Goal: Book appointment/travel/reservation

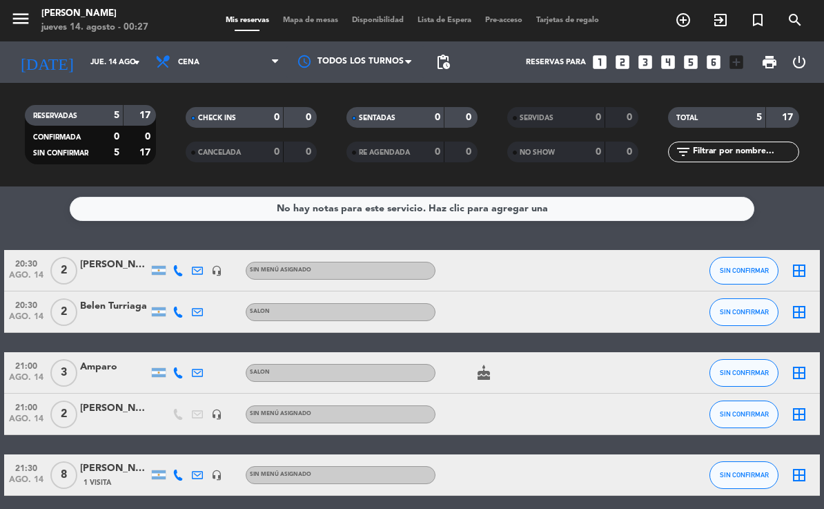
click at [111, 61] on input "jue. 14 ago." at bounding box center [134, 62] width 103 height 23
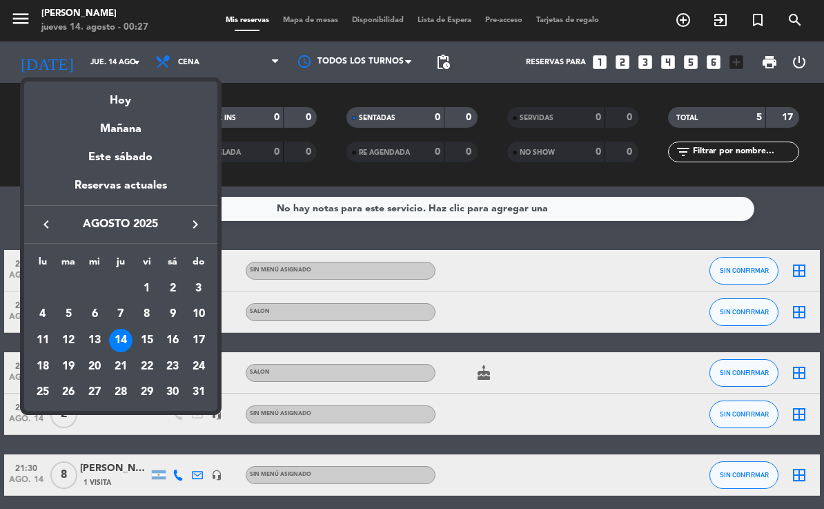
click at [175, 335] on div "16" at bounding box center [172, 339] width 23 height 23
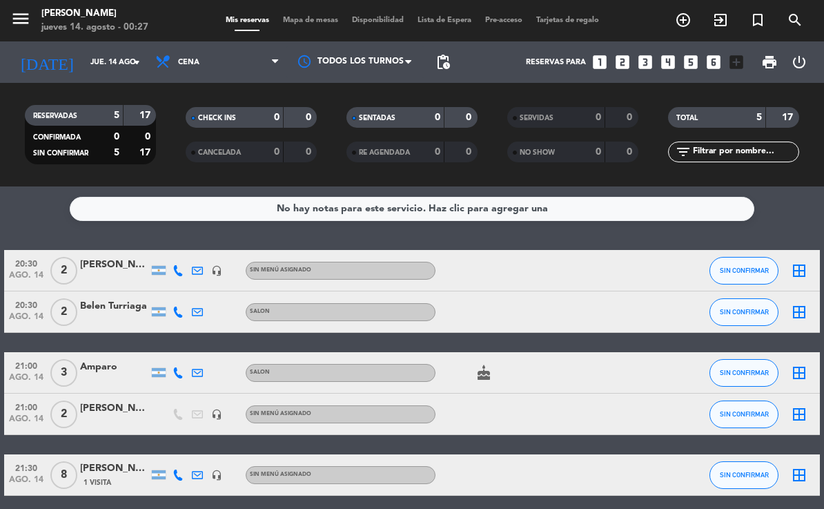
type input "sáb. 16 ago."
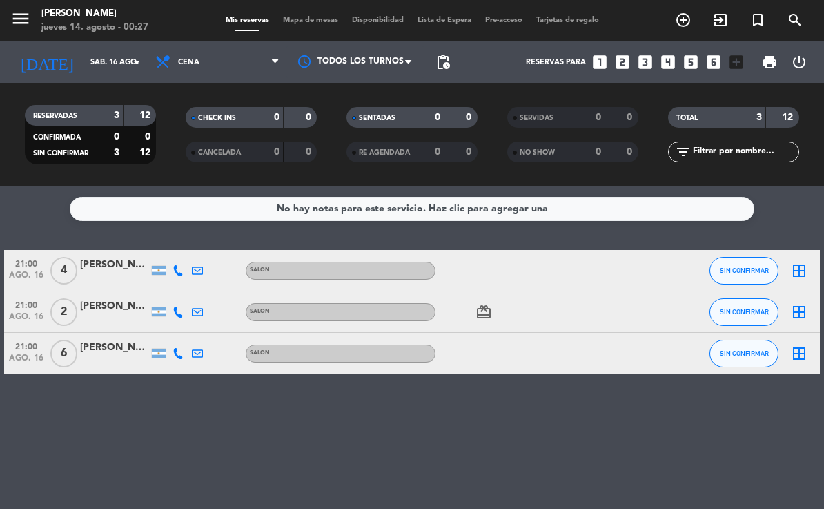
click at [688, 22] on icon "add_circle_outline" at bounding box center [683, 20] width 17 height 17
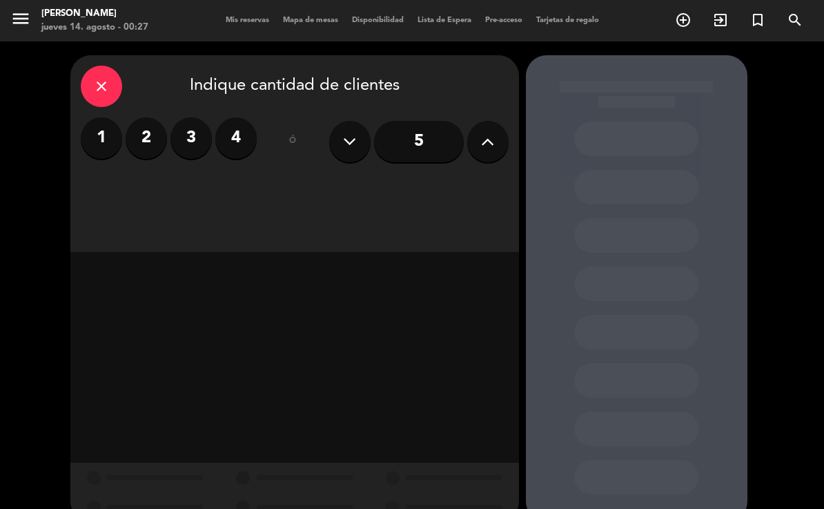
click at [484, 135] on icon at bounding box center [487, 141] width 13 height 21
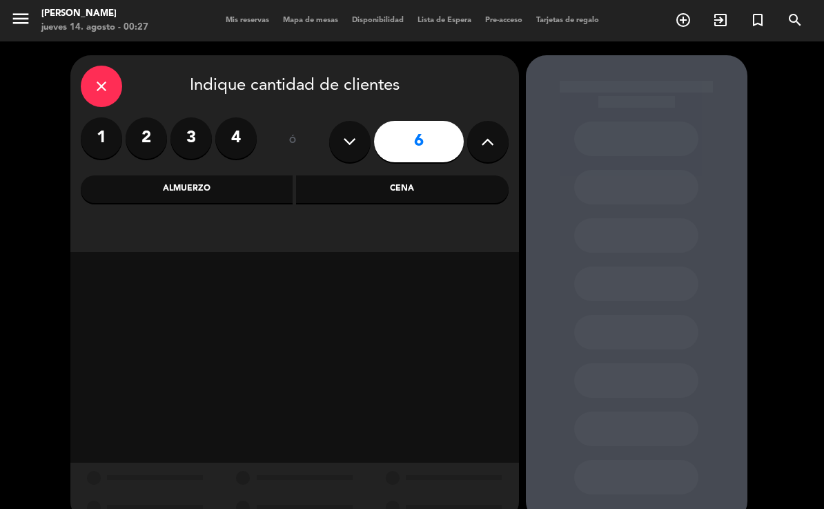
click at [486, 137] on icon at bounding box center [487, 141] width 13 height 21
click at [491, 145] on icon at bounding box center [487, 141] width 13 height 21
type input "8"
click at [392, 190] on div "Cena" at bounding box center [402, 189] width 213 height 28
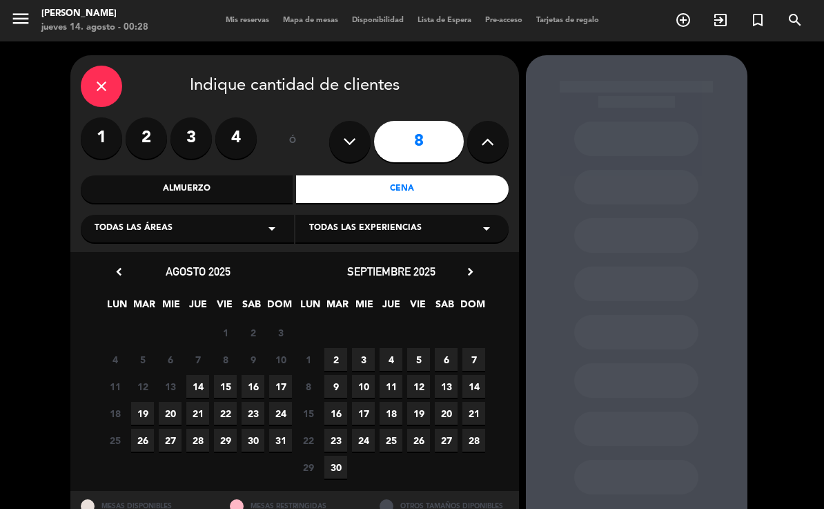
click at [254, 379] on span "16" at bounding box center [252, 386] width 23 height 23
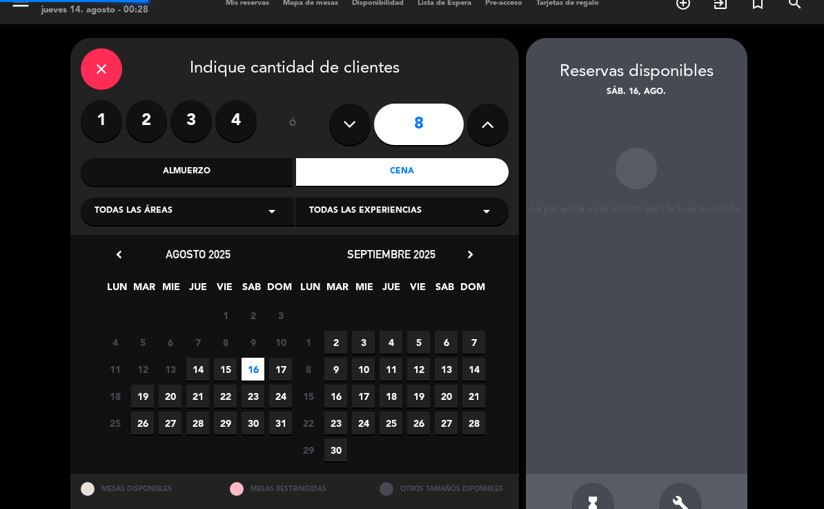
scroll to position [37, 0]
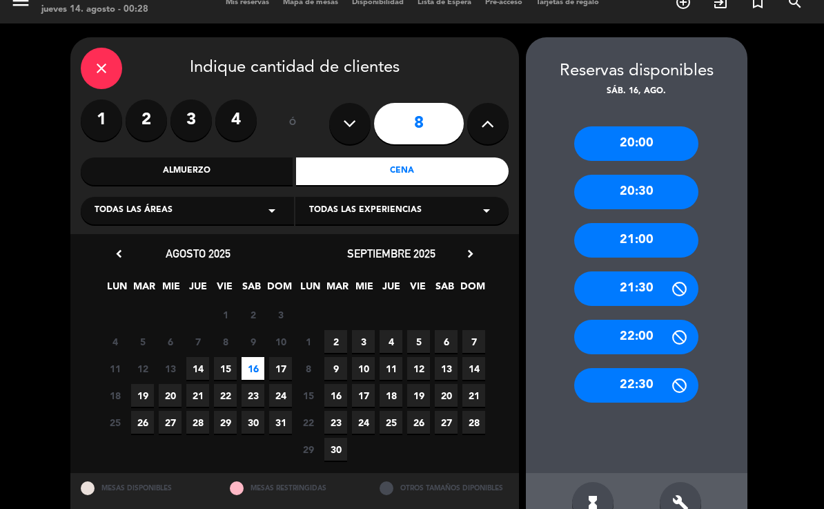
click at [627, 223] on div "21:00" at bounding box center [636, 240] width 124 height 34
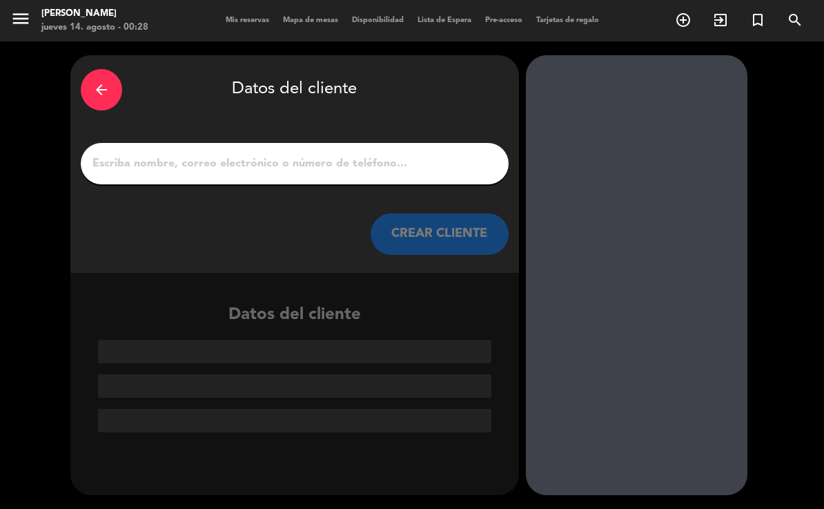
click at [263, 154] on input "1" at bounding box center [294, 163] width 407 height 19
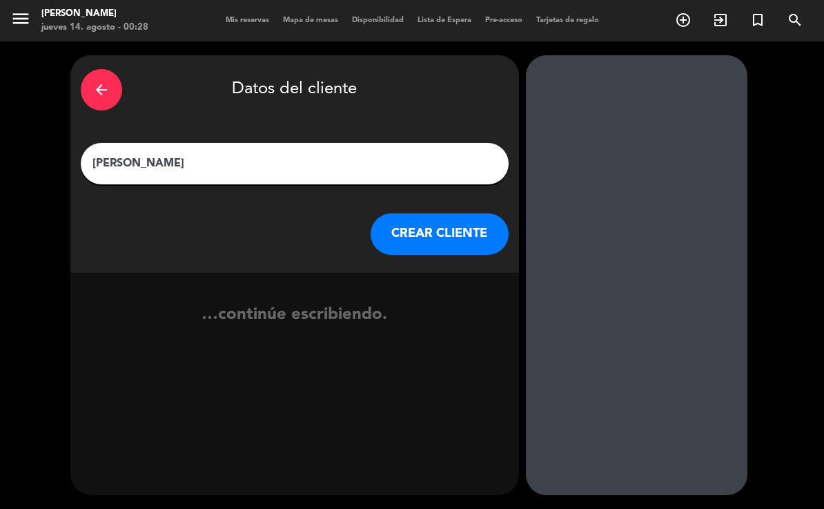
type input "[PERSON_NAME]"
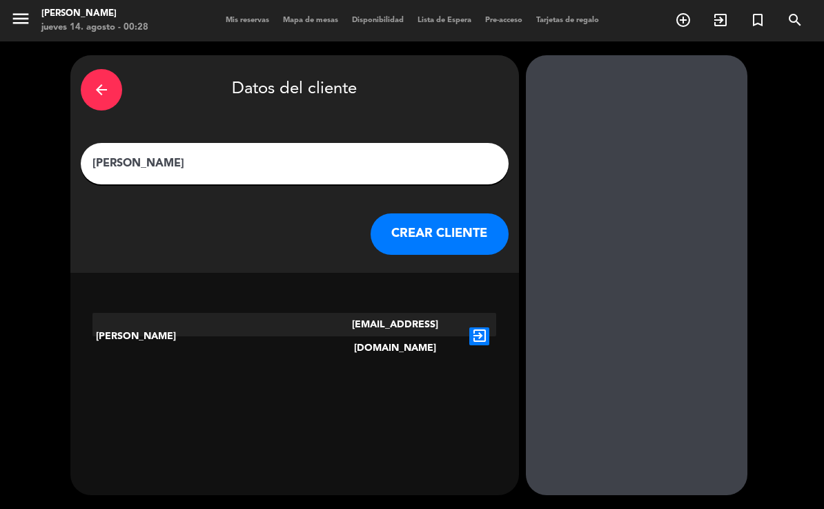
click at [482, 327] on icon "exit_to_app" at bounding box center [479, 336] width 20 height 18
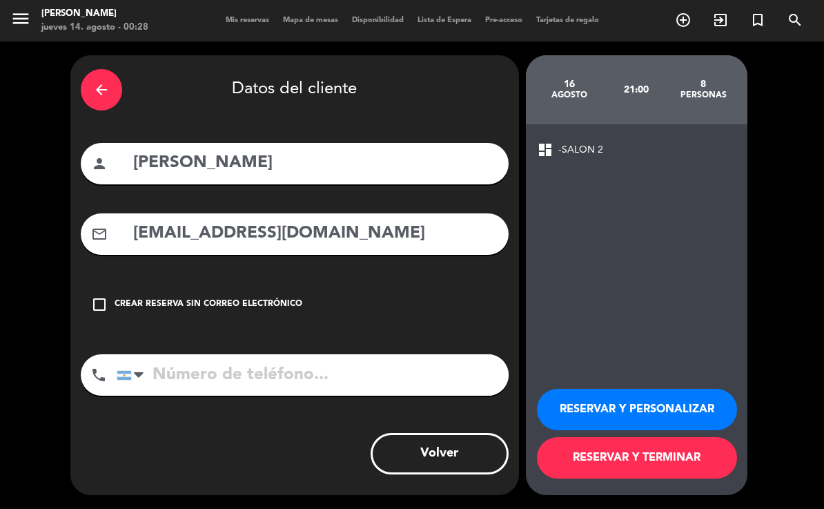
click at [586, 461] on button "RESERVAR Y TERMINAR" at bounding box center [637, 457] width 200 height 41
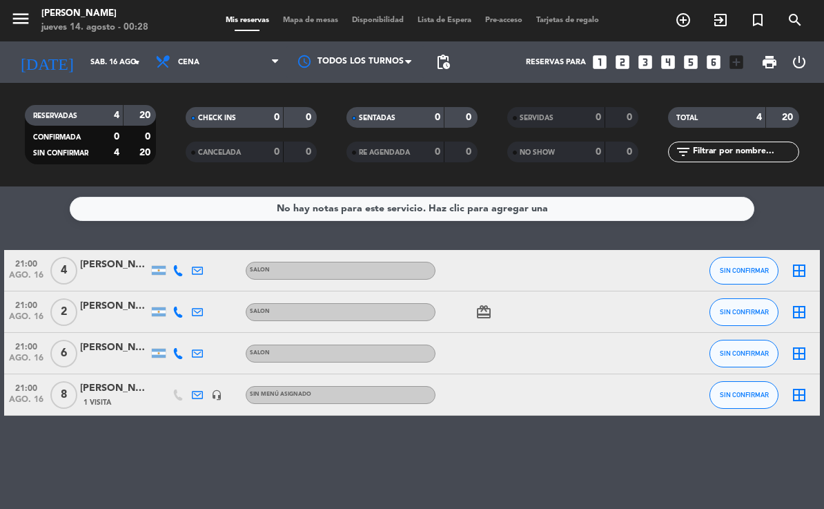
click at [102, 380] on div "[PERSON_NAME]" at bounding box center [114, 388] width 69 height 16
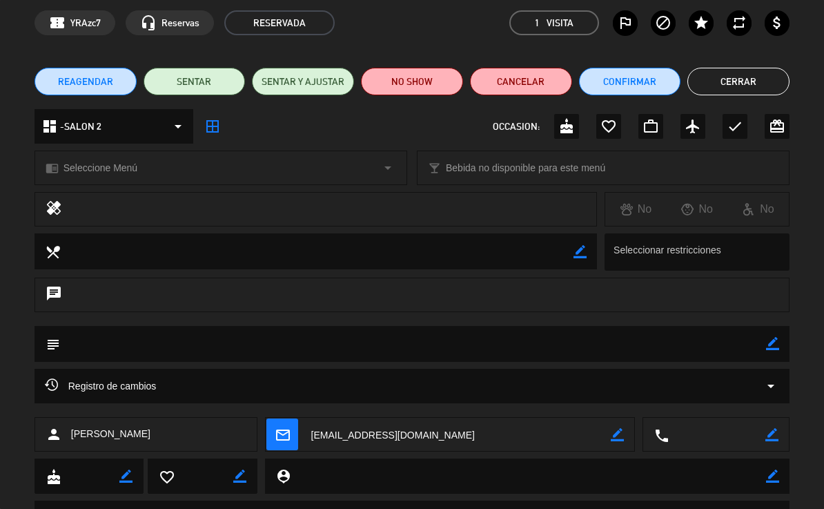
scroll to position [64, 0]
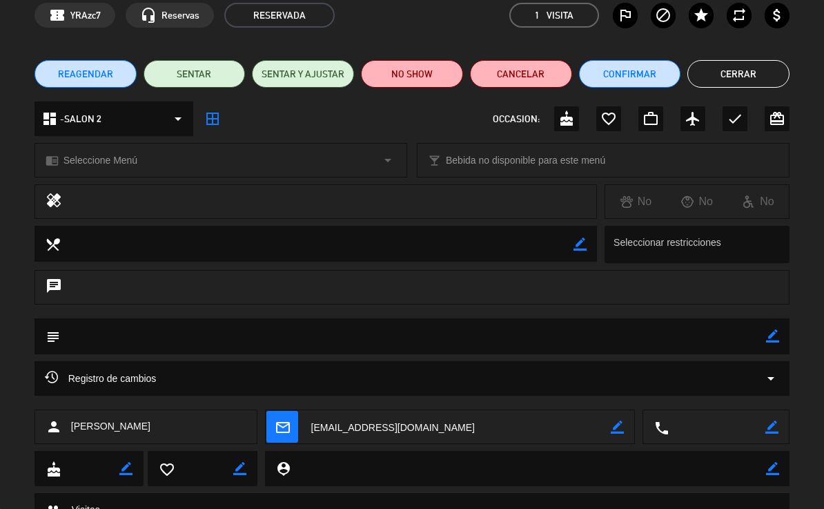
click at [308, 333] on textarea at bounding box center [413, 335] width 707 height 35
click at [772, 341] on icon "border_color" at bounding box center [772, 335] width 13 height 13
click at [120, 334] on textarea at bounding box center [413, 335] width 707 height 35
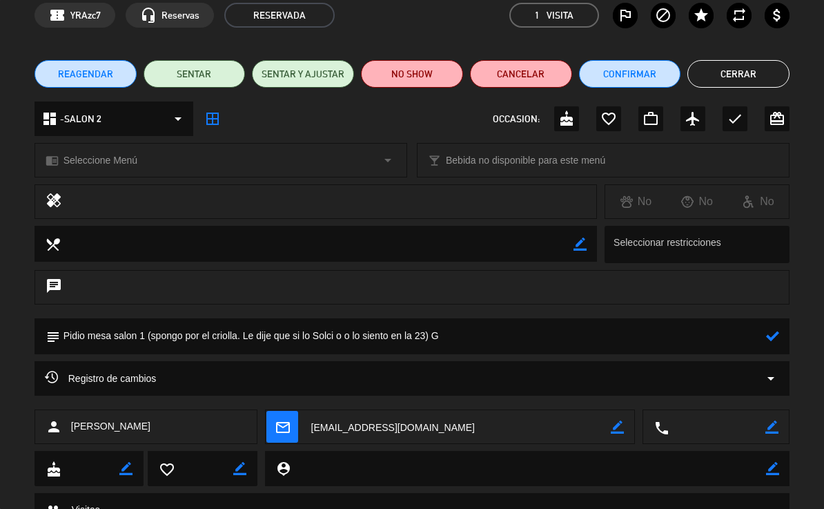
type textarea "Pidio mesa salon 1 (spongo por el criolla. Le dije que si lo Solci o o lo sient…"
click at [775, 326] on div at bounding box center [772, 336] width 13 height 36
click at [769, 335] on icon at bounding box center [772, 335] width 13 height 13
click at [731, 66] on button "Cerrar" at bounding box center [738, 74] width 102 height 28
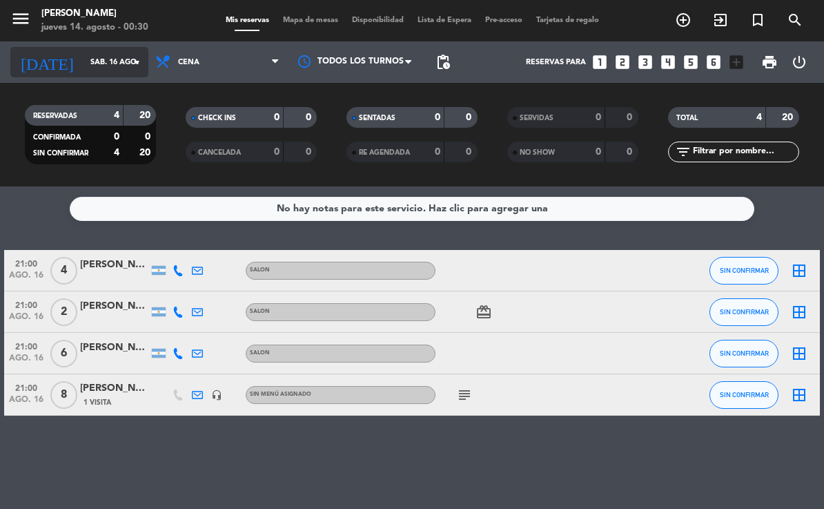
click at [124, 51] on input "sáb. 16 ago." at bounding box center [134, 62] width 103 height 23
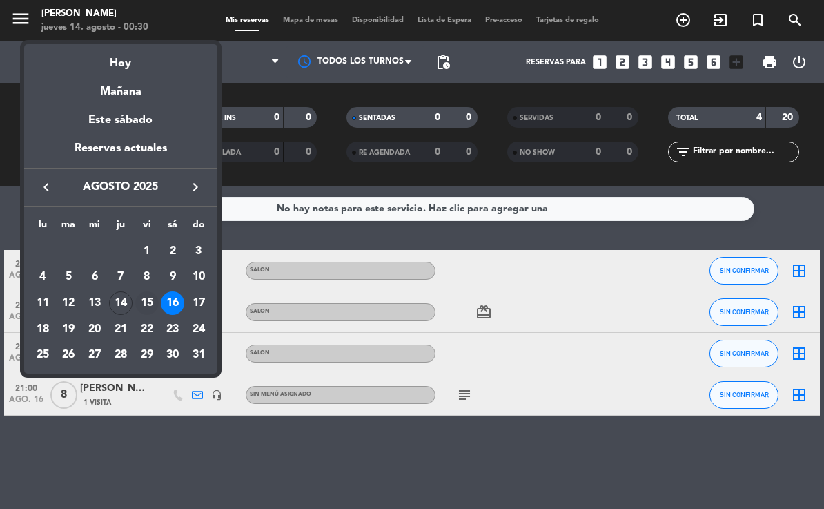
click at [150, 306] on div "15" at bounding box center [146, 302] width 23 height 23
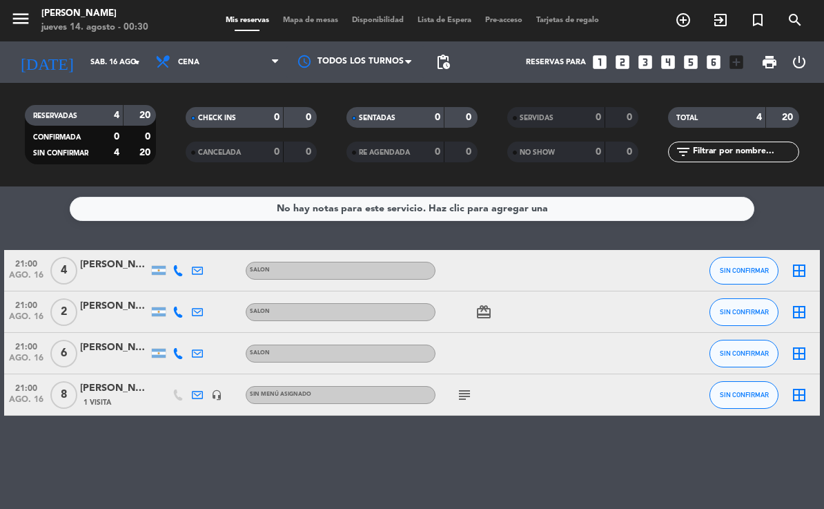
type input "vie. 15 ago."
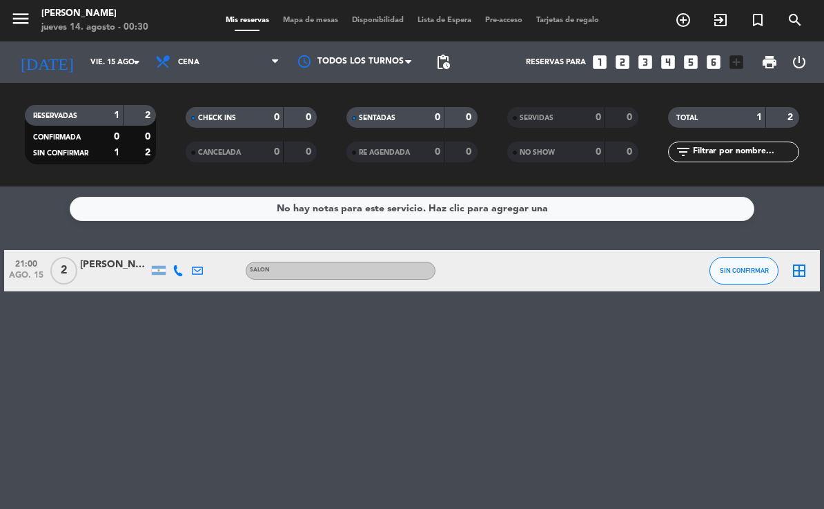
scroll to position [0, 0]
click at [322, 18] on span "Mapa de mesas" at bounding box center [310, 21] width 69 height 8
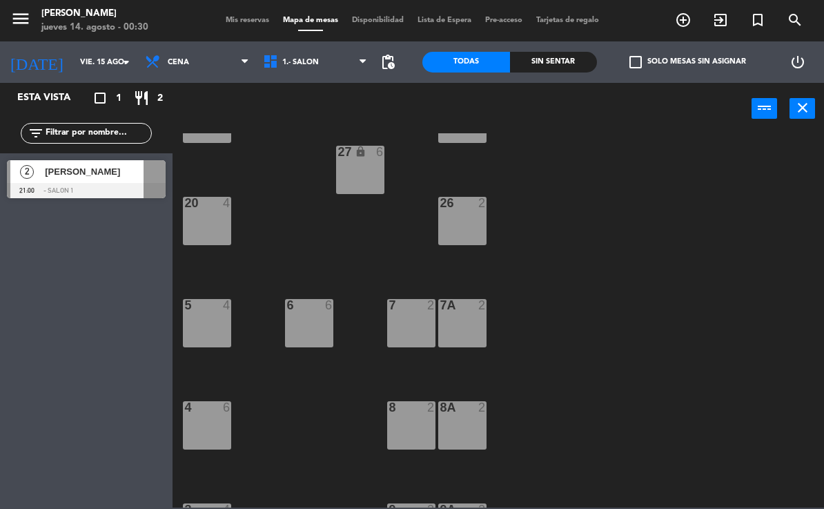
scroll to position [166, 0]
click at [220, 319] on div "5 4" at bounding box center [207, 322] width 48 height 48
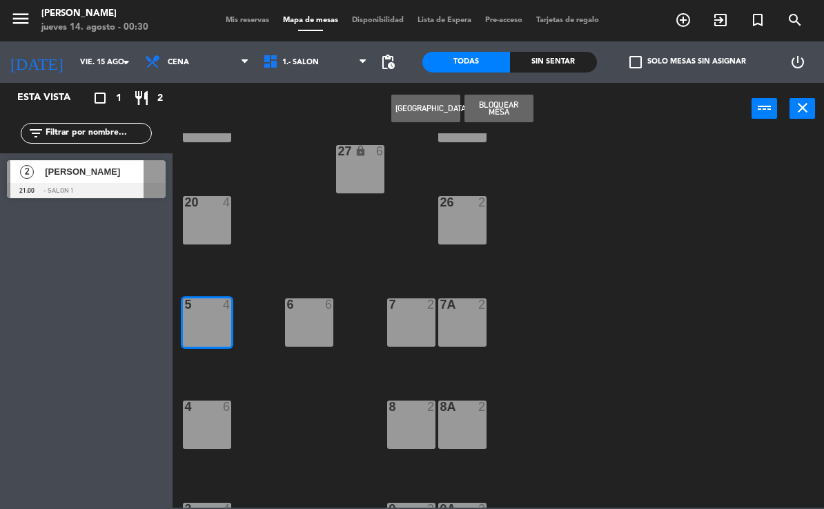
click at [524, 106] on button "Bloquear Mesa" at bounding box center [498, 109] width 69 height 28
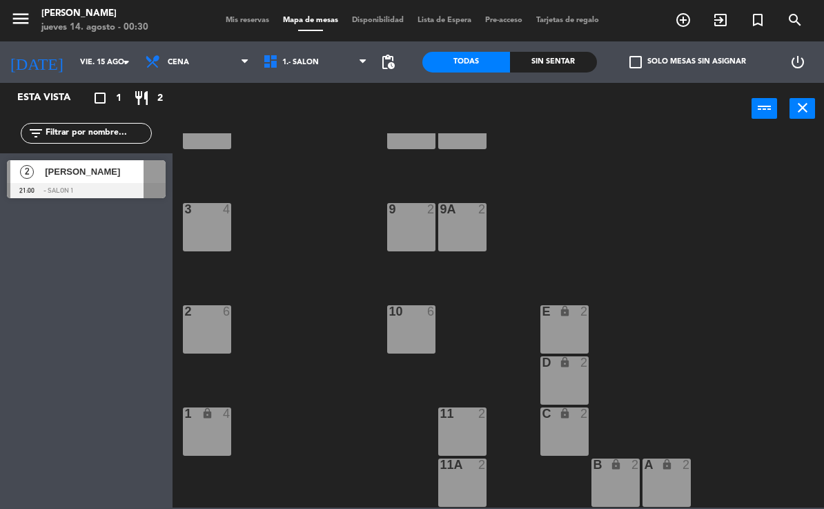
scroll to position [465, 0]
click at [110, 58] on input "vie. 15 ago." at bounding box center [124, 62] width 103 height 23
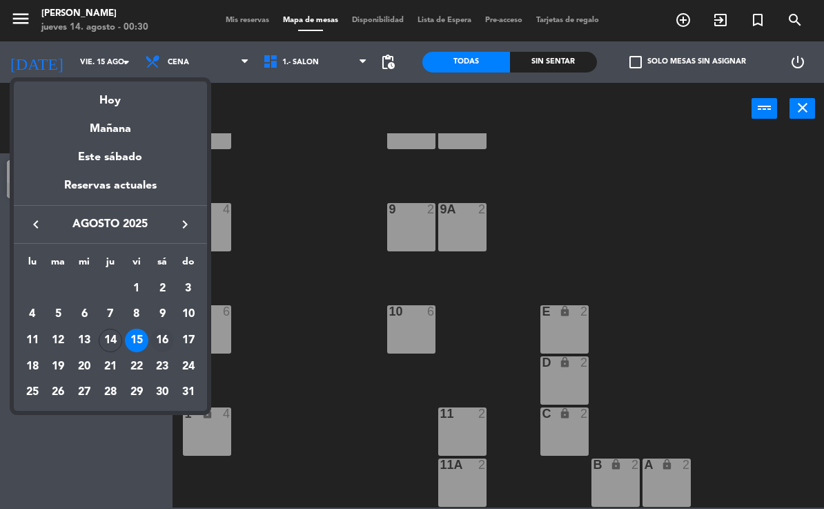
click at [166, 337] on div "16" at bounding box center [161, 339] width 23 height 23
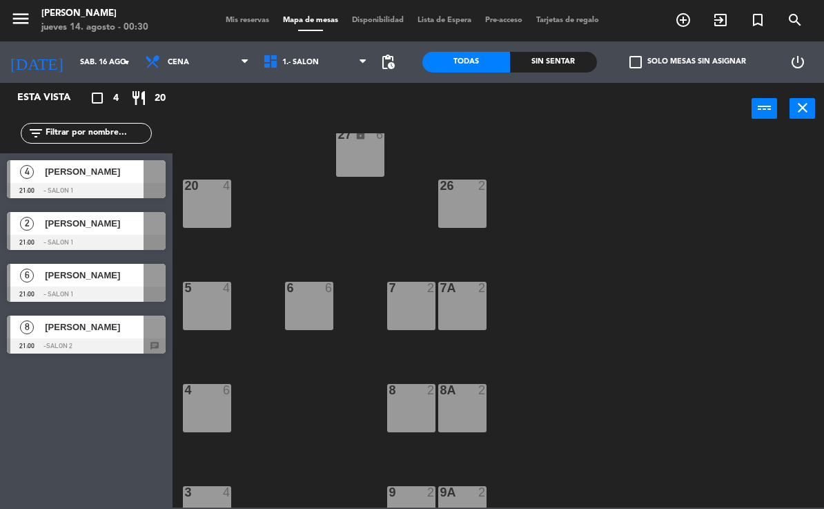
scroll to position [179, 0]
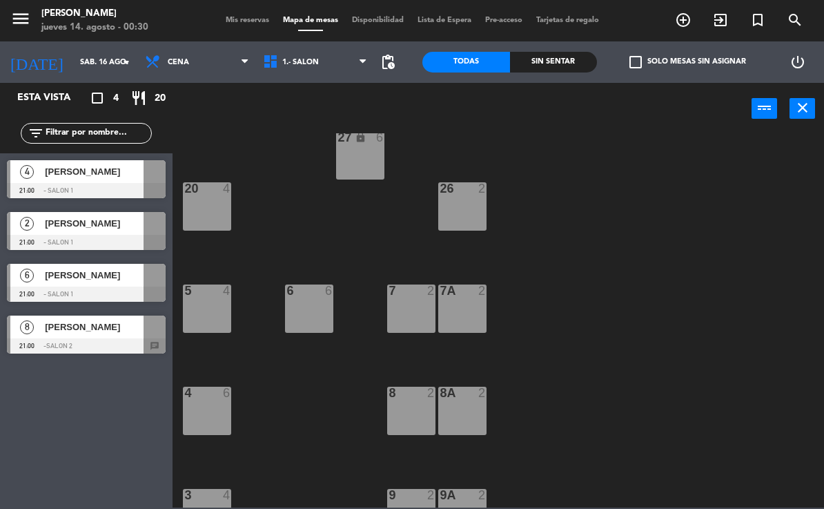
click at [200, 307] on div "5 4" at bounding box center [207, 308] width 48 height 48
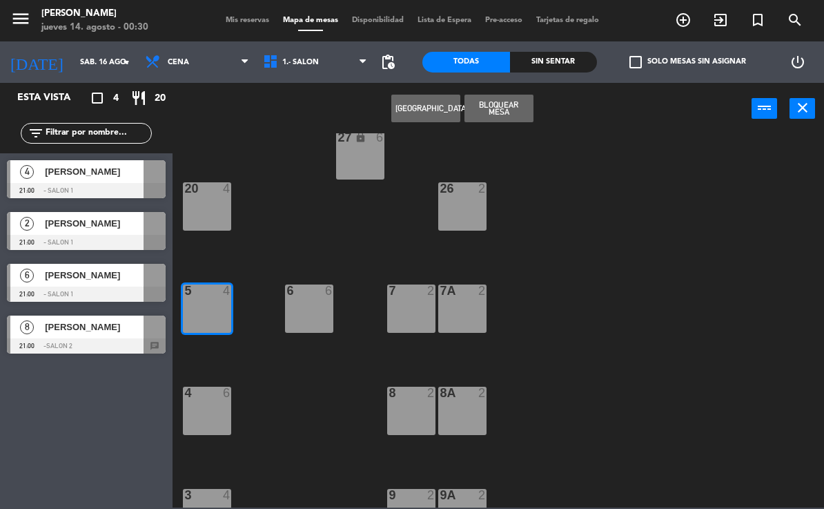
click at [506, 112] on button "Bloquear Mesa" at bounding box center [498, 109] width 69 height 28
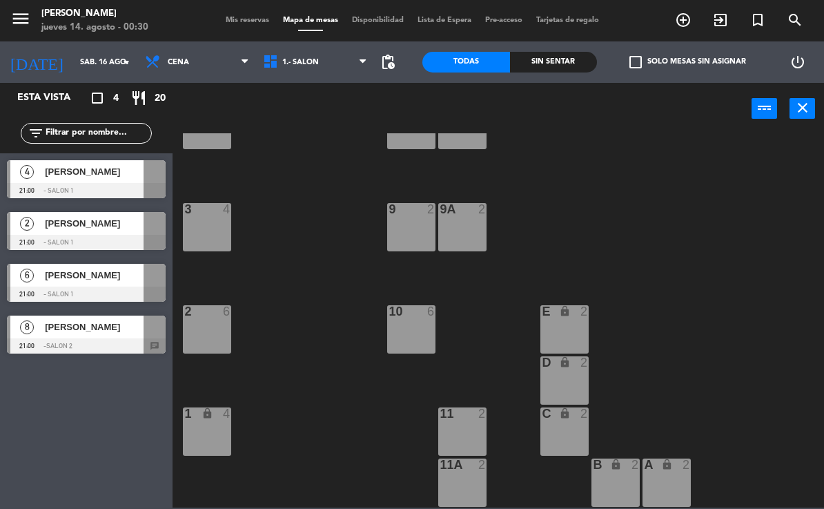
scroll to position [465, 0]
click at [111, 63] on input "sáb. 16 ago." at bounding box center [124, 62] width 103 height 23
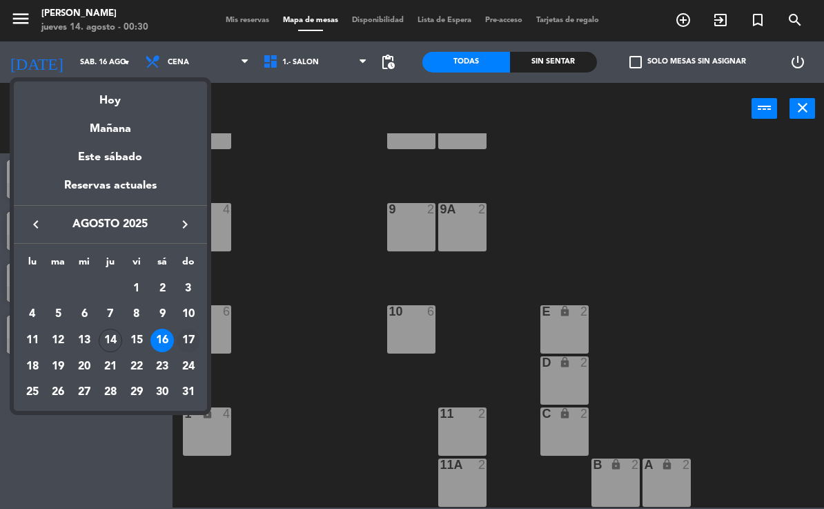
click at [199, 339] on div "17" at bounding box center [188, 339] width 23 height 23
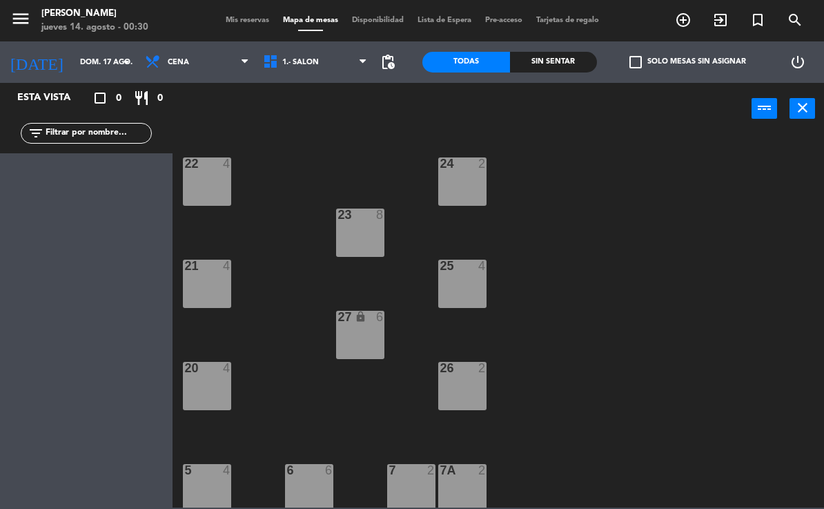
scroll to position [0, 0]
click at [202, 62] on span "Cena" at bounding box center [197, 62] width 118 height 30
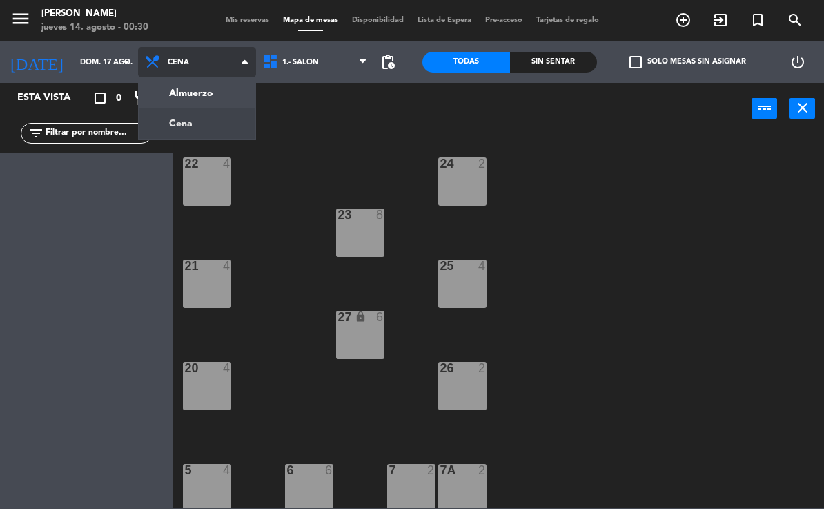
click at [220, 92] on ng-component "menu [PERSON_NAME] jueves 14. agosto - 00:30 Mis reservas Mapa de mesas Disponi…" at bounding box center [412, 253] width 824 height 507
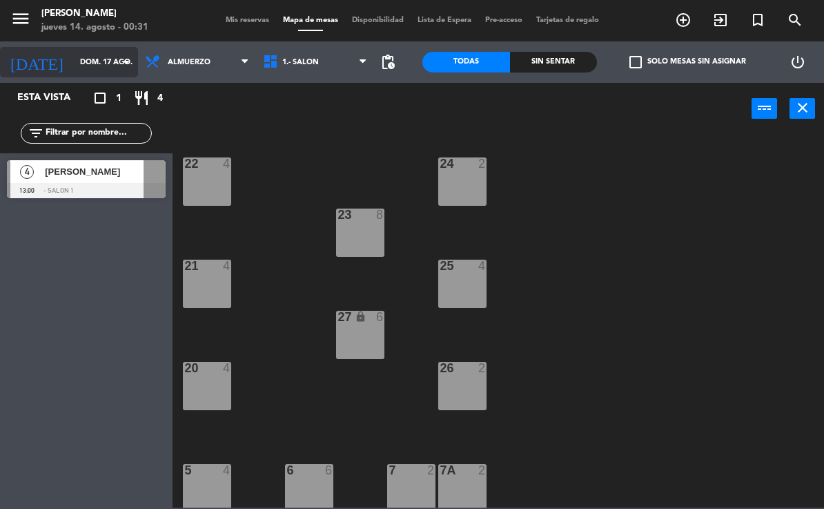
click at [110, 57] on input "dom. 17 ago." at bounding box center [124, 62] width 103 height 23
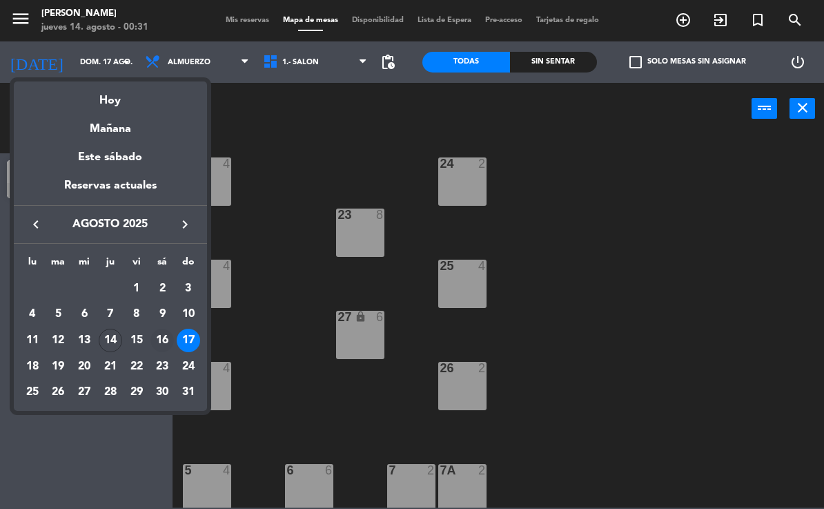
click at [171, 337] on div "16" at bounding box center [161, 339] width 23 height 23
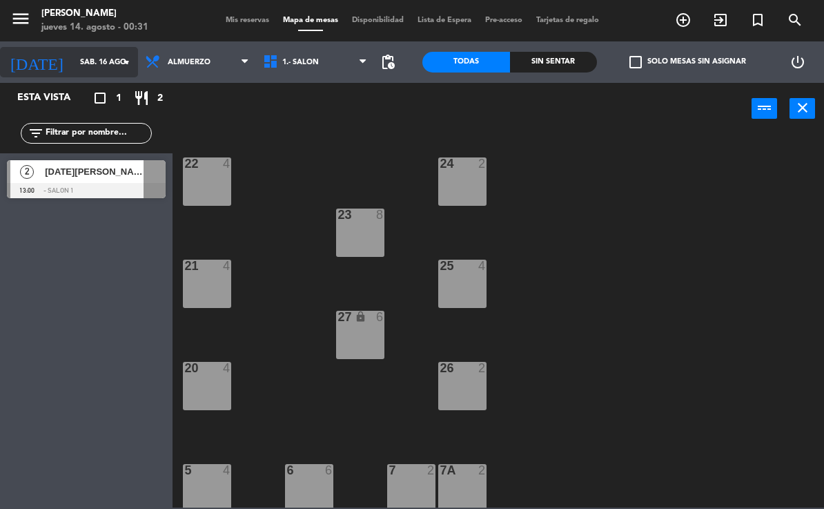
click at [112, 66] on input "sáb. 16 ago." at bounding box center [124, 62] width 103 height 23
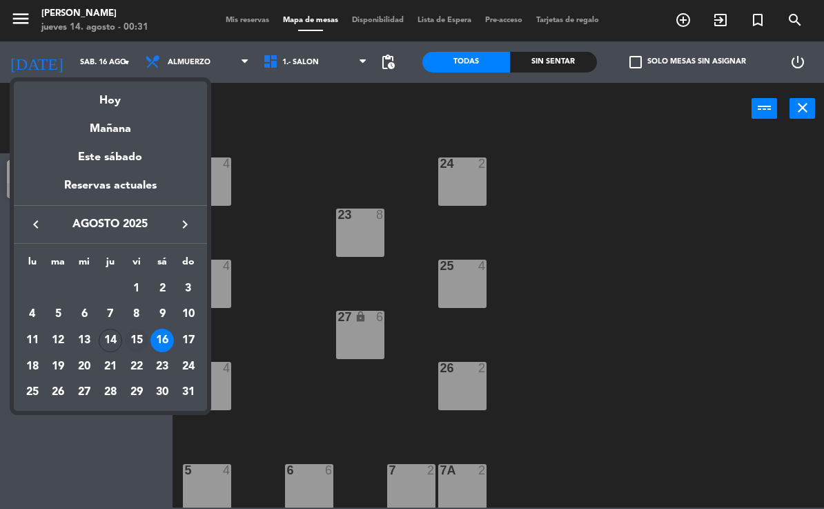
click at [139, 334] on div "15" at bounding box center [136, 339] width 23 height 23
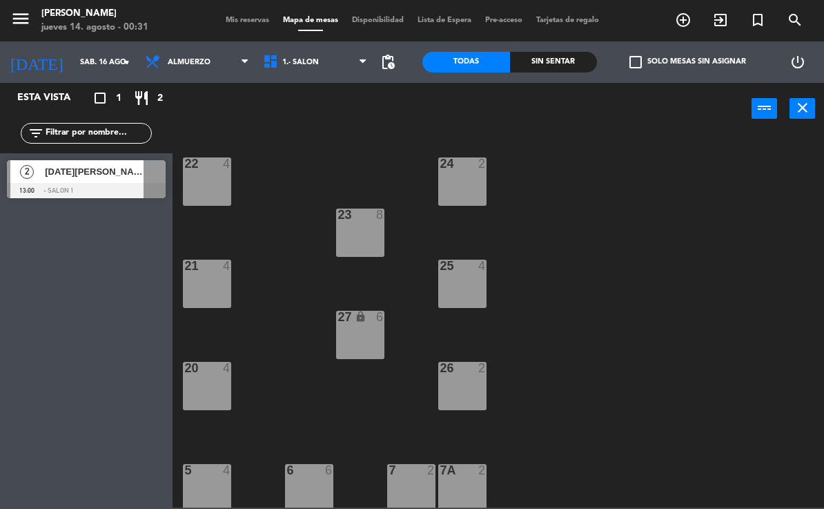
type input "vie. 15 ago."
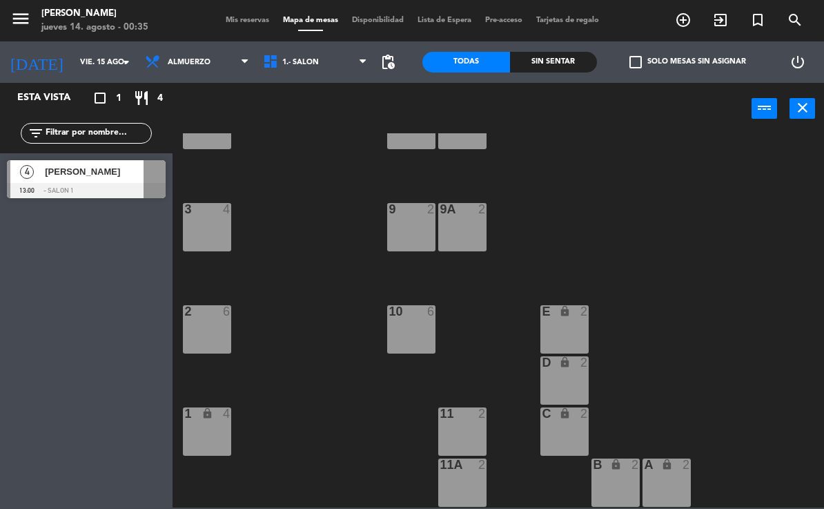
scroll to position [465, 0]
